Goal: Check status: Check status

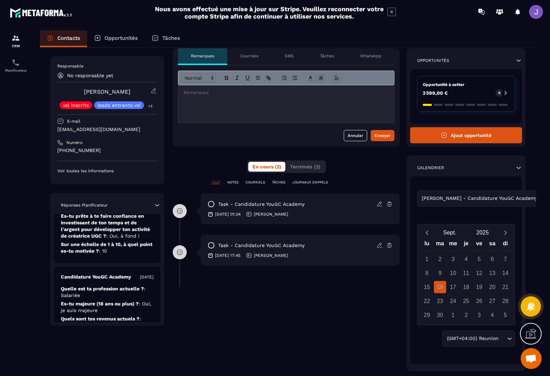
scroll to position [199, 0]
drag, startPoint x: 111, startPoint y: 153, endPoint x: 57, endPoint y: 150, distance: 54.3
click at [57, 150] on div "Responsable No responsable yet [PERSON_NAME] vsl inscrits leads entrants vsl +3…" at bounding box center [107, 120] width 114 height 128
copy p "[PHONE_NUMBER]"
drag, startPoint x: 135, startPoint y: 90, endPoint x: 107, endPoint y: 93, distance: 28.1
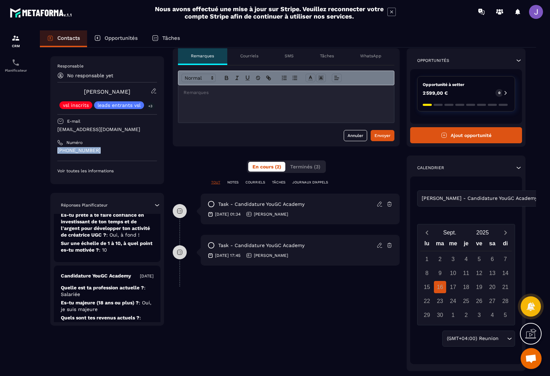
click at [107, 93] on div "[PERSON_NAME] vsl inscrits leads entrants vsl +3" at bounding box center [107, 98] width 100 height 21
copy link "Benzaglou"
drag, startPoint x: 136, startPoint y: 130, endPoint x: 100, endPoint y: 122, distance: 36.6
click at [100, 122] on div "Responsable No responsable yet [PERSON_NAME] vsl inscrits leads entrants vsl +3…" at bounding box center [107, 118] width 100 height 111
click at [119, 148] on p "[PHONE_NUMBER]" at bounding box center [107, 150] width 100 height 7
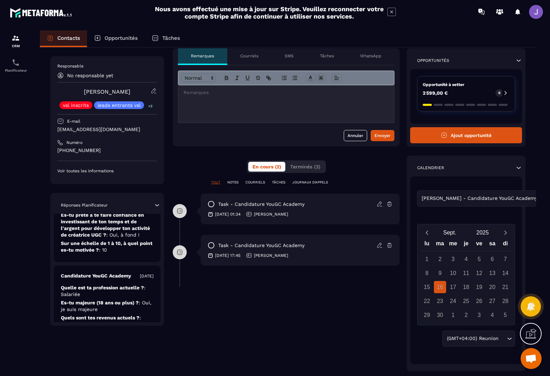
click at [109, 130] on p "[EMAIL_ADDRESS][DOMAIN_NAME]" at bounding box center [107, 129] width 100 height 7
drag, startPoint x: 109, startPoint y: 130, endPoint x: 78, endPoint y: 131, distance: 31.8
click at [78, 131] on p "[EMAIL_ADDRESS][DOMAIN_NAME]" at bounding box center [107, 129] width 100 height 7
click at [64, 130] on p "[EMAIL_ADDRESS][DOMAIN_NAME]" at bounding box center [107, 129] width 100 height 7
drag, startPoint x: 64, startPoint y: 130, endPoint x: 128, endPoint y: 129, distance: 63.7
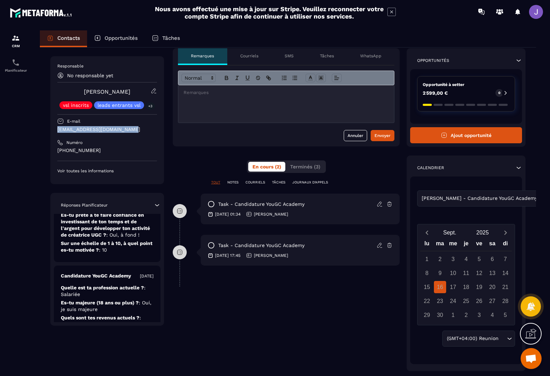
click at [128, 129] on p "[EMAIL_ADDRESS][DOMAIN_NAME]" at bounding box center [107, 129] width 100 height 7
copy p "[EMAIL_ADDRESS][DOMAIN_NAME]"
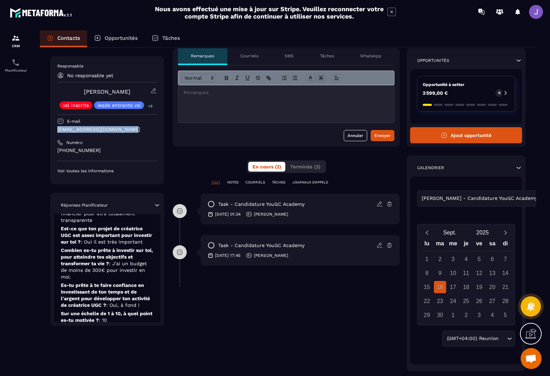
scroll to position [0, 0]
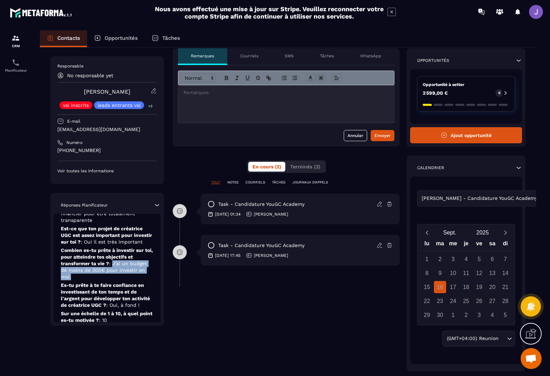
drag, startPoint x: 115, startPoint y: 265, endPoint x: 94, endPoint y: 277, distance: 23.8
click at [94, 277] on p "Combien es-tu prête à investir sur toi, pour atteindre tes objectifs et transfo…" at bounding box center [107, 263] width 93 height 33
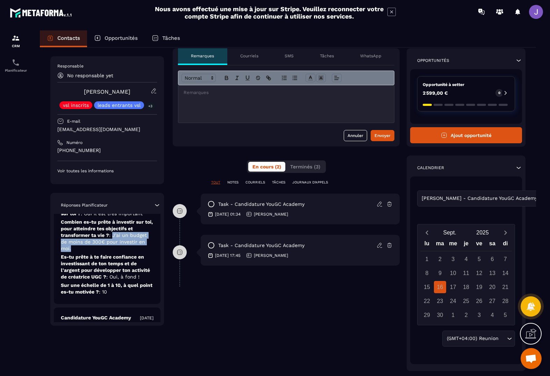
scroll to position [153, 0]
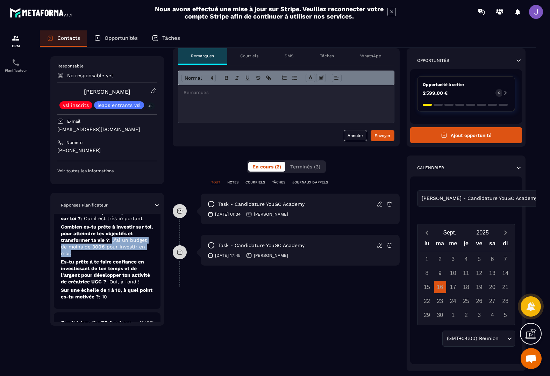
click at [116, 242] on span ": J'ai un budget de moins de 300€ pour investir en moi." at bounding box center [104, 247] width 86 height 19
drag, startPoint x: 116, startPoint y: 242, endPoint x: 115, endPoint y: 254, distance: 12.3
click at [115, 254] on p "Combien es-tu prête à investir sur toi, pour atteindre tes objectifs et transfo…" at bounding box center [107, 240] width 93 height 33
click at [111, 240] on span ": J'ai un budget de moins de 300€ pour investir en moi." at bounding box center [104, 247] width 86 height 19
drag, startPoint x: 114, startPoint y: 241, endPoint x: 117, endPoint y: 250, distance: 9.9
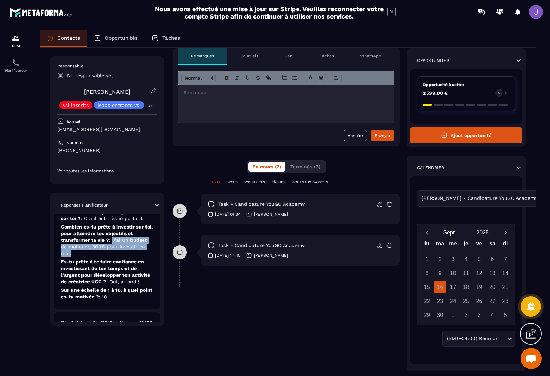
click at [117, 250] on p "Combien es-tu prête à investir sur toi, pour atteindre tes objectifs et transfo…" at bounding box center [107, 240] width 93 height 33
click at [106, 251] on p "Combien es-tu prête à investir sur toi, pour atteindre tes objectifs et transfo…" at bounding box center [107, 240] width 93 height 33
click at [98, 255] on p "Combien es-tu prête à investir sur toi, pour atteindre tes objectifs et transfo…" at bounding box center [107, 240] width 93 height 33
drag, startPoint x: 115, startPoint y: 241, endPoint x: 112, endPoint y: 251, distance: 10.7
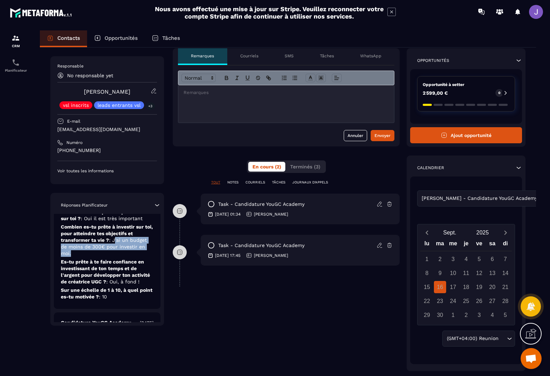
click at [112, 251] on p "Combien es-tu prête à investir sur toi, pour atteindre tes objectifs et transfo…" at bounding box center [107, 240] width 93 height 33
drag, startPoint x: 115, startPoint y: 240, endPoint x: 112, endPoint y: 247, distance: 7.8
click at [112, 247] on span ": J'ai un budget de moins de 300€ pour investir en moi." at bounding box center [104, 247] width 86 height 19
click at [116, 239] on span ": J'ai un budget de moins de 300€ pour investir en moi." at bounding box center [104, 247] width 86 height 19
drag, startPoint x: 111, startPoint y: 242, endPoint x: 98, endPoint y: 254, distance: 17.6
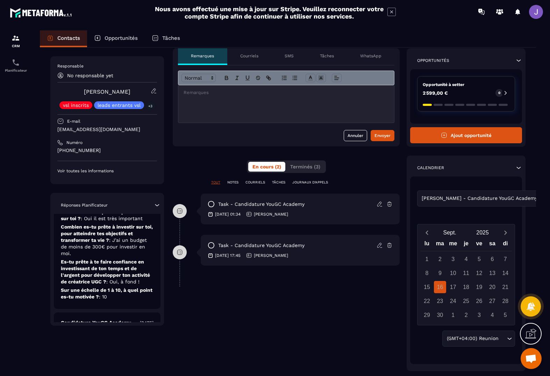
click at [98, 254] on p "Combien es-tu prête à investir sur toi, pour atteindre tes objectifs et transfo…" at bounding box center [107, 240] width 93 height 33
click at [114, 241] on span ": J'ai un budget de moins de 300€ pour investir en moi." at bounding box center [104, 247] width 86 height 19
drag, startPoint x: 114, startPoint y: 241, endPoint x: 70, endPoint y: 254, distance: 46.4
click at [69, 254] on span ": J'ai un budget de moins de 300€ pour investir en moi." at bounding box center [104, 247] width 86 height 19
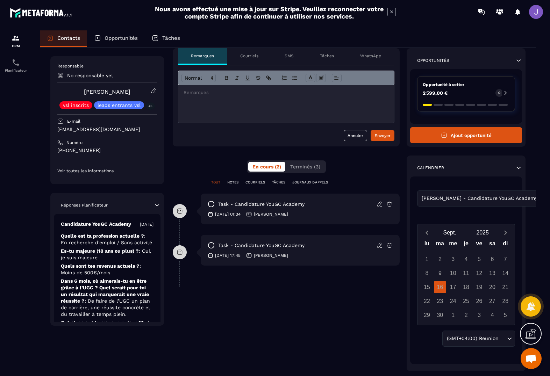
scroll to position [0, 0]
click at [75, 226] on p "Candidature YouGC Academy" at bounding box center [96, 224] width 70 height 7
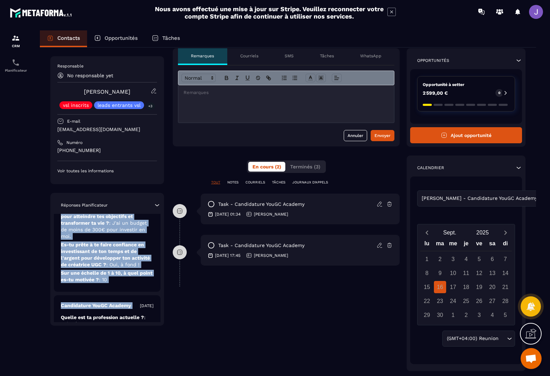
scroll to position [172, 0]
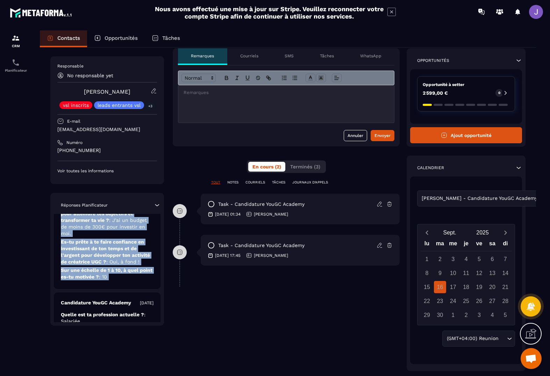
drag, startPoint x: 75, startPoint y: 226, endPoint x: 106, endPoint y: 286, distance: 67.4
click at [105, 286] on div "Candidature YouGC Academy [DATE] Quelle est ta profession actuelle ? : En reche…" at bounding box center [107, 166] width 107 height 248
click at [143, 283] on div "Candidature YouGC Academy [DATE] Quelle est ta profession actuelle ? : En reche…" at bounding box center [107, 166] width 107 height 248
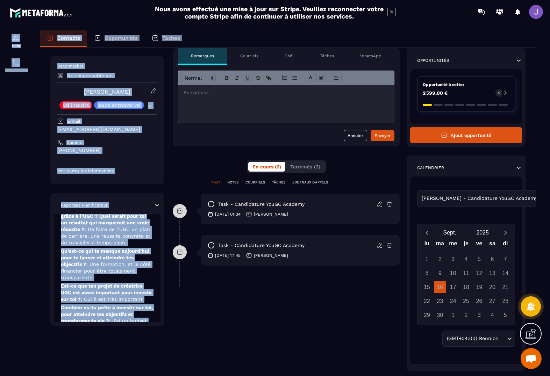
scroll to position [54, 0]
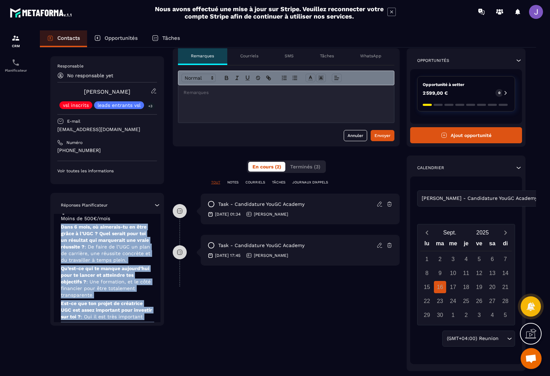
drag, startPoint x: 143, startPoint y: 284, endPoint x: 55, endPoint y: 228, distance: 103.9
click at [55, 228] on div "Candidature YouGC Academy [DATE] Quelle est ta profession actuelle ? : En reche…" at bounding box center [107, 284] width 107 height 248
click at [59, 227] on div "Candidature YouGC Academy [DATE] Quelle est ta profession actuelle ? : En reche…" at bounding box center [107, 284] width 107 height 248
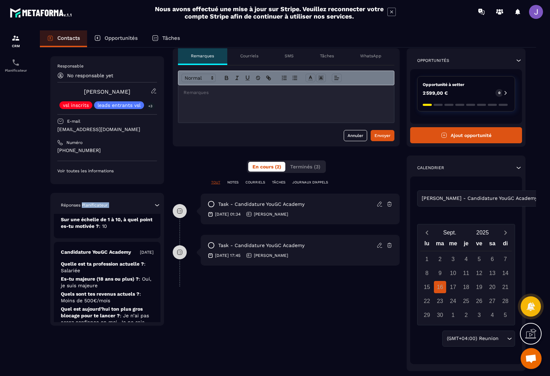
scroll to position [212, 0]
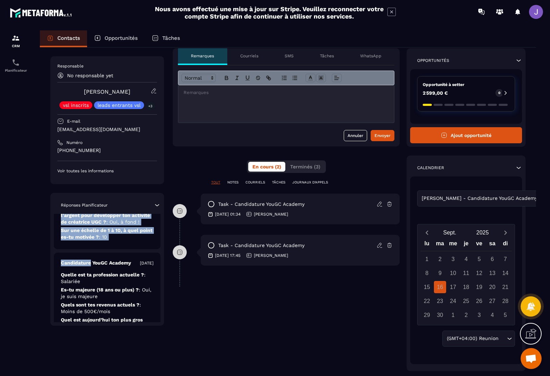
drag, startPoint x: 59, startPoint y: 227, endPoint x: 86, endPoint y: 251, distance: 36.2
click at [86, 251] on div "Candidature YouGC Academy [DATE] Quelle est ta profession actuelle ? : En reche…" at bounding box center [107, 268] width 107 height 108
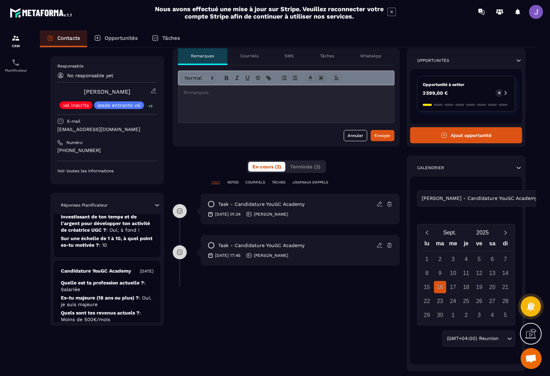
click at [107, 271] on p "Candidature YouGC Academy" at bounding box center [96, 271] width 70 height 7
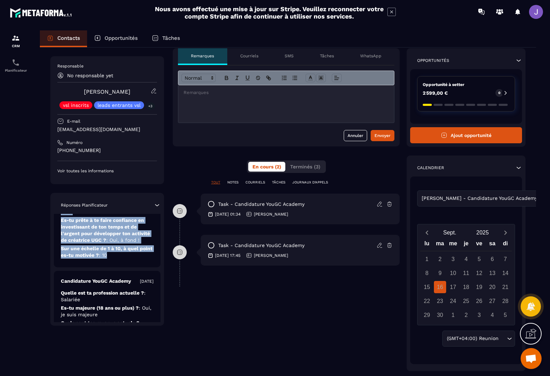
drag, startPoint x: 113, startPoint y: 250, endPoint x: 53, endPoint y: 211, distance: 72.1
click at [53, 211] on div "Réponses Planificateur Candidature YouGC Academy [DATE] Quelle est ta professio…" at bounding box center [107, 259] width 114 height 133
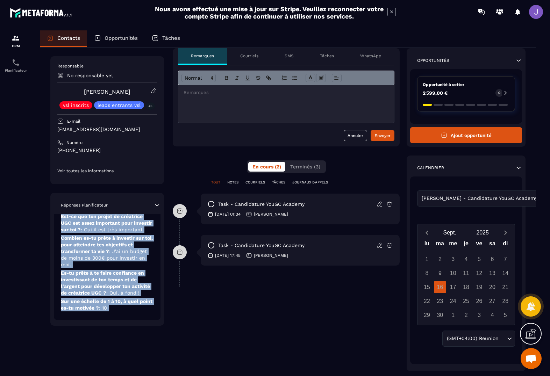
scroll to position [179, 0]
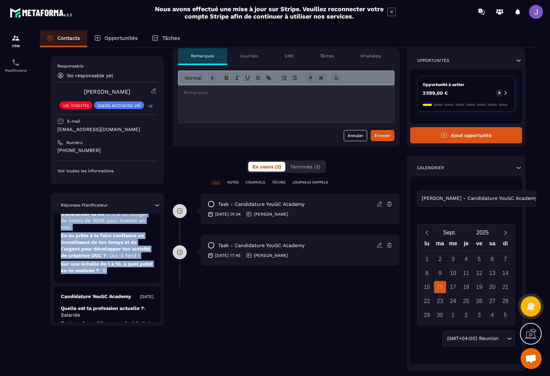
drag, startPoint x: 62, startPoint y: 236, endPoint x: 111, endPoint y: 276, distance: 63.6
click at [111, 276] on div "Candidature YouGC Academy [DATE] Quelle est ta profession actuelle ? : En reche…" at bounding box center [107, 159] width 107 height 248
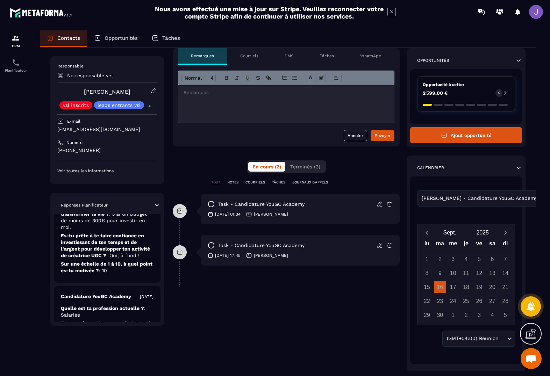
click at [147, 292] on div "Candidature YouGC Academy [DATE] Quelle est ta profession actuelle ? : Salariée…" at bounding box center [107, 381] width 107 height 191
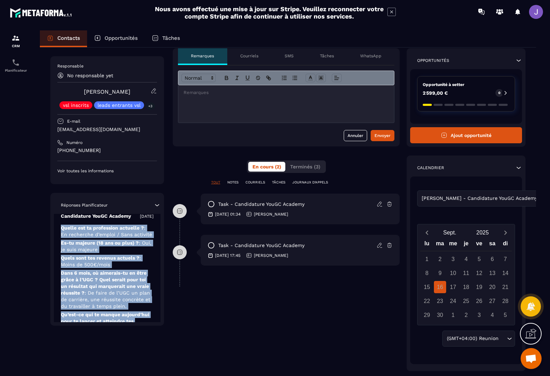
scroll to position [4, 0]
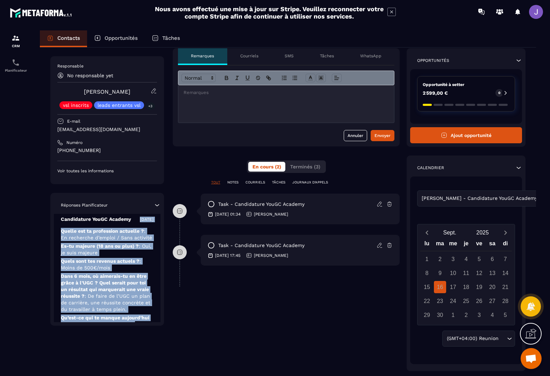
drag, startPoint x: 133, startPoint y: 283, endPoint x: 49, endPoint y: 213, distance: 109.7
click at [49, 213] on div "Revenir aux contacts Responsable No responsable yet [PERSON_NAME] vsl inscrits …" at bounding box center [288, 204] width 496 height 375
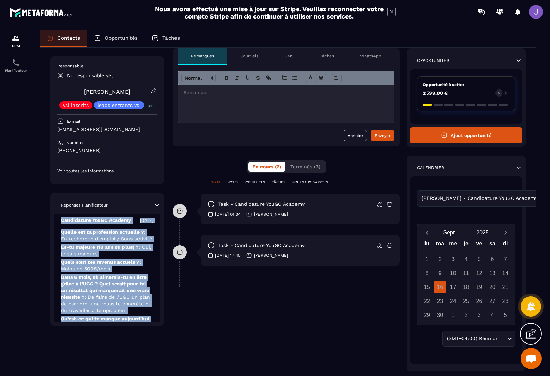
click at [464, 200] on div "[PERSON_NAME] - Candidature YouGC Academy" at bounding box center [482, 199] width 126 height 8
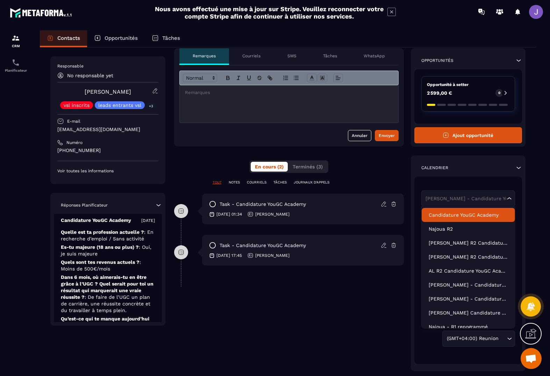
click at [373, 312] on div "**********" at bounding box center [289, 209] width 230 height 323
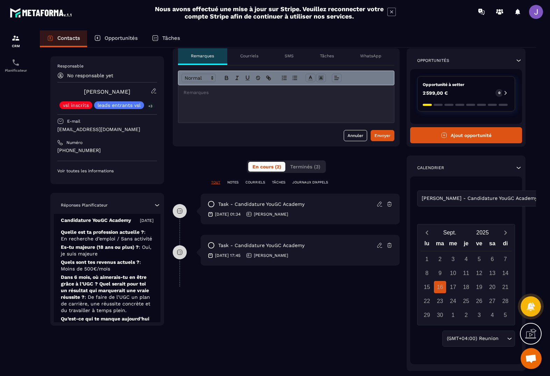
scroll to position [0, 0]
